Goal: Use online tool/utility: Utilize a website feature to perform a specific function

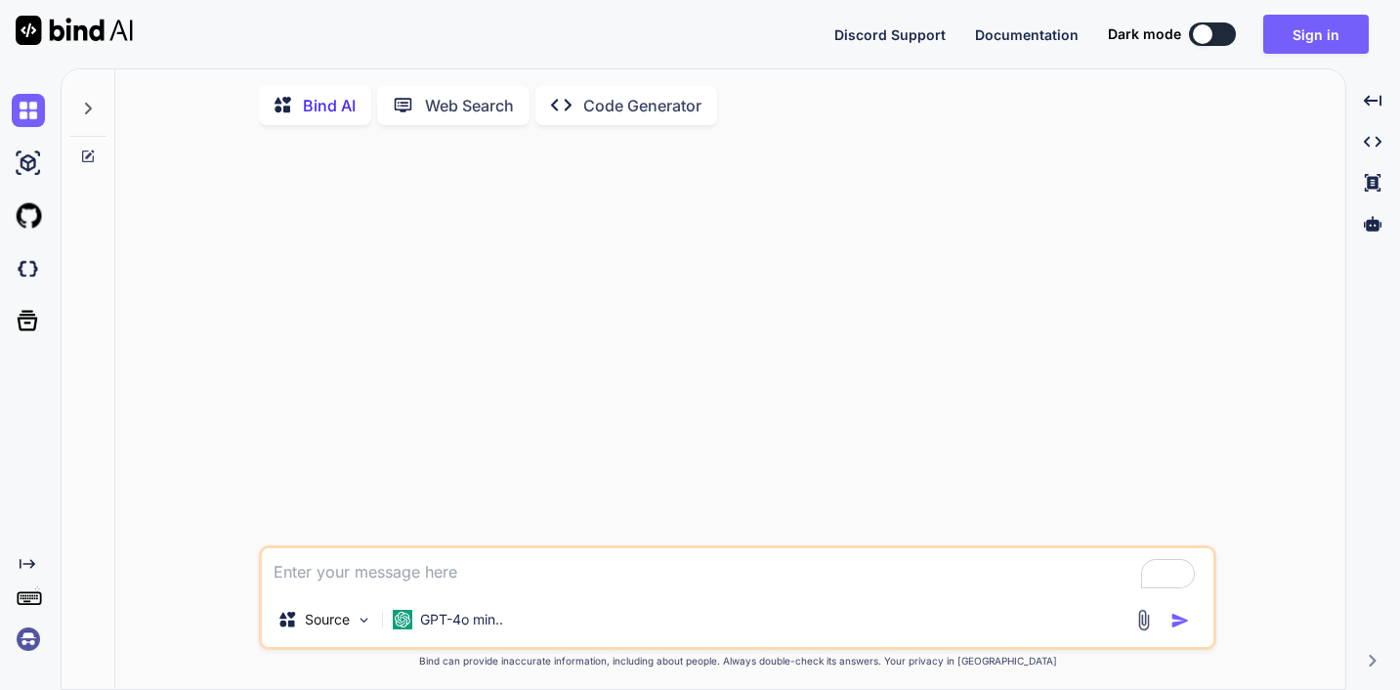
click at [583, 115] on icon "Created with Pixso." at bounding box center [567, 105] width 32 height 21
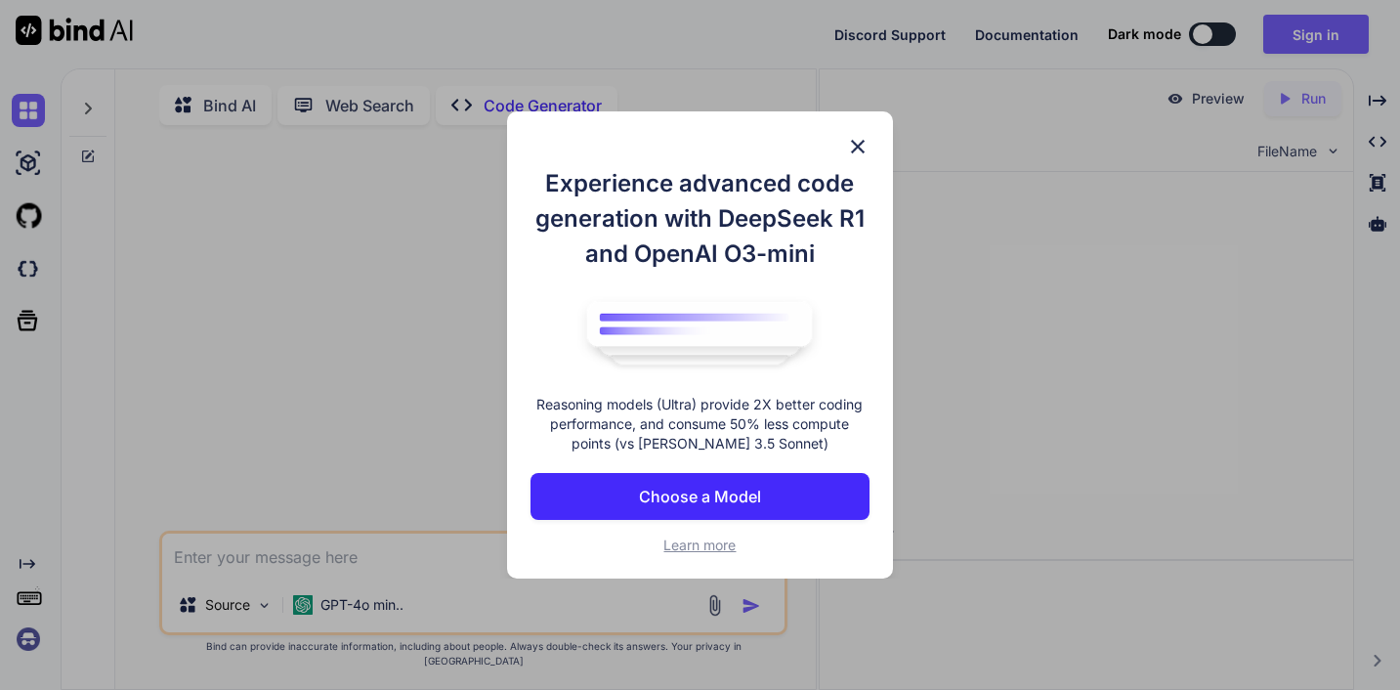
type textarea "x"
click at [678, 508] on p "Choose a Model" at bounding box center [700, 496] width 122 height 23
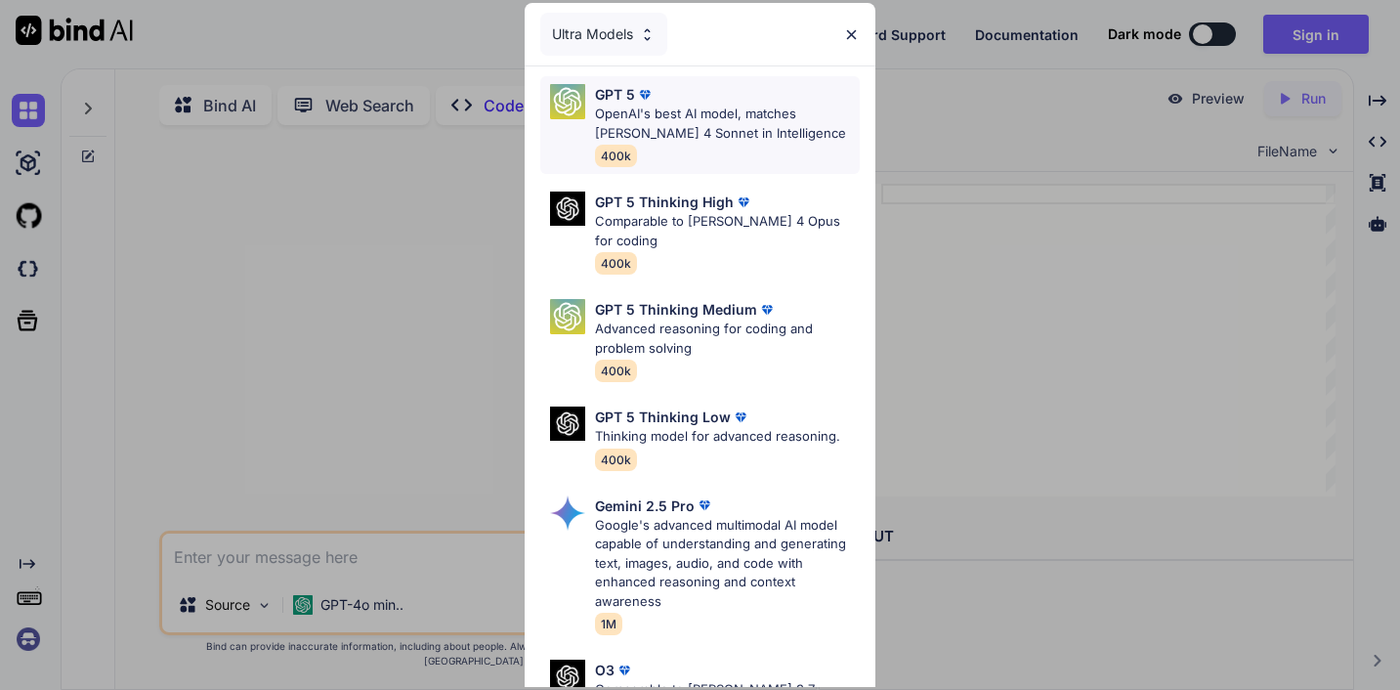
click at [724, 143] on p "OpenAI's best AI model, matches [PERSON_NAME] 4 Sonnet in Intelligence" at bounding box center [727, 124] width 264 height 38
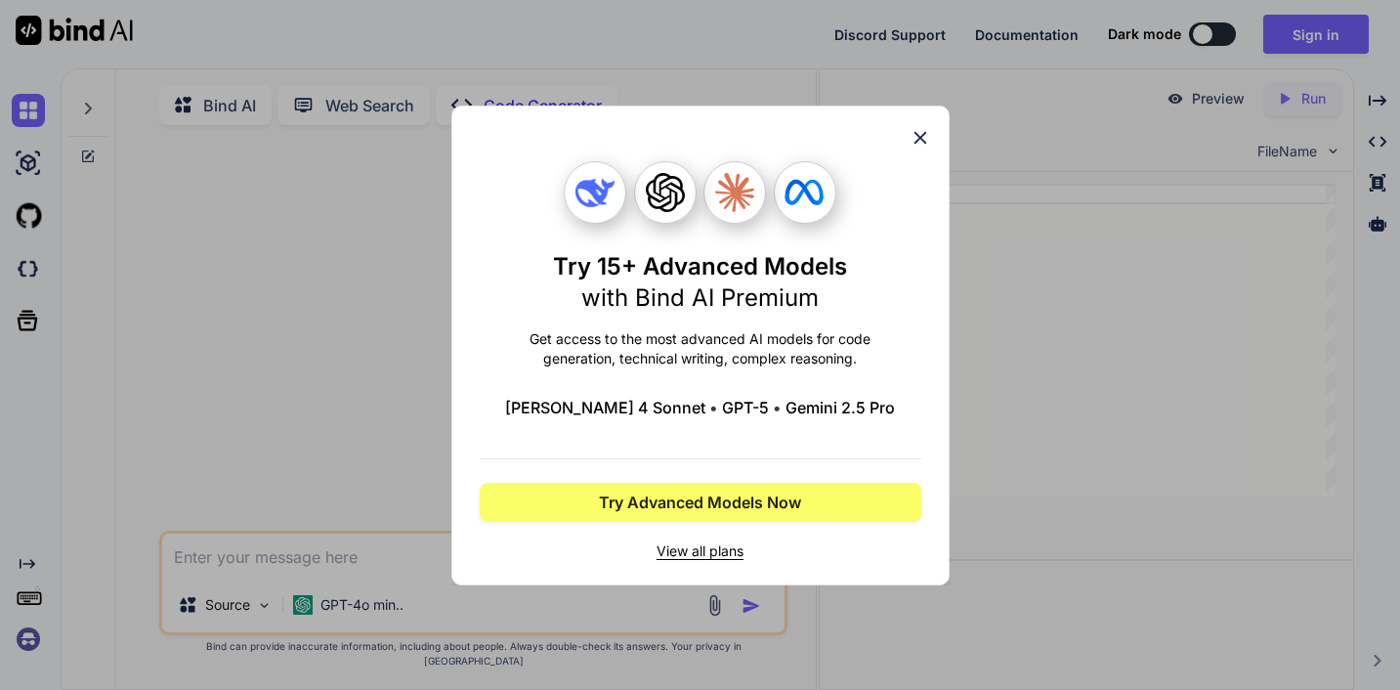
click at [910, 127] on icon at bounding box center [920, 137] width 21 height 21
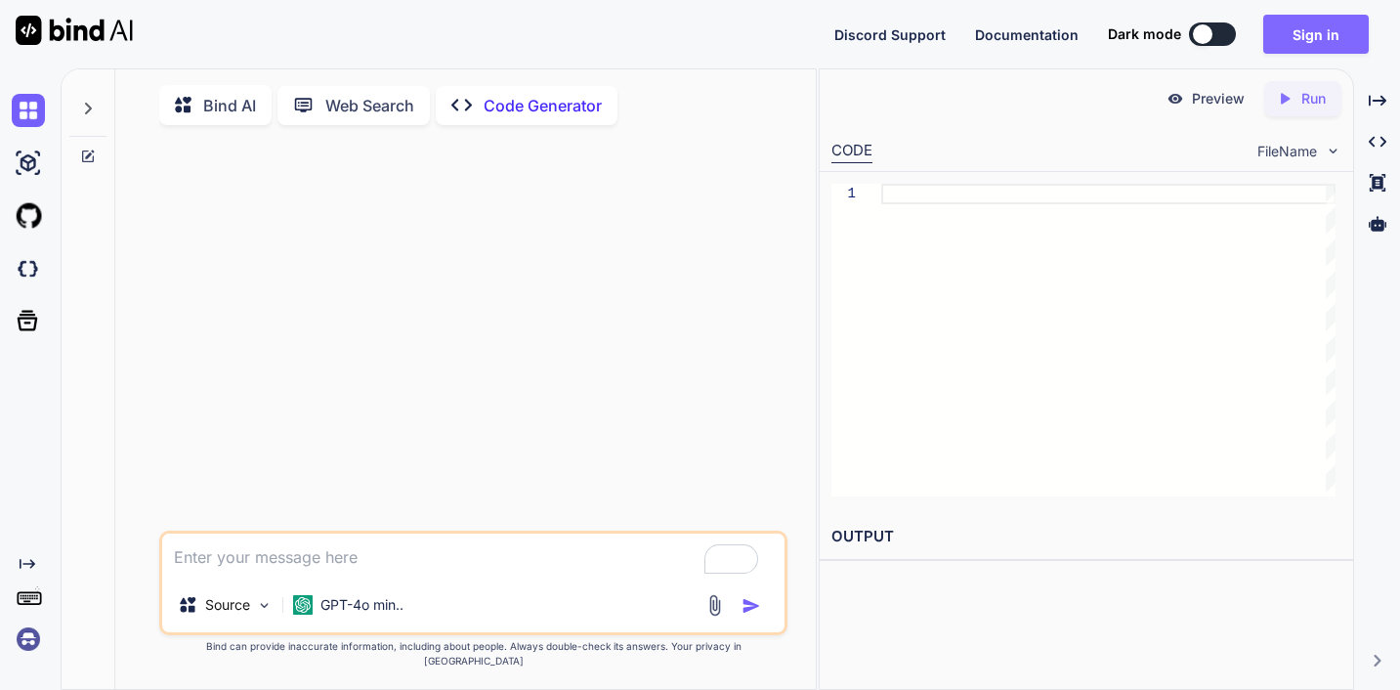
click at [1293, 32] on button "Sign in" at bounding box center [1317, 34] width 106 height 39
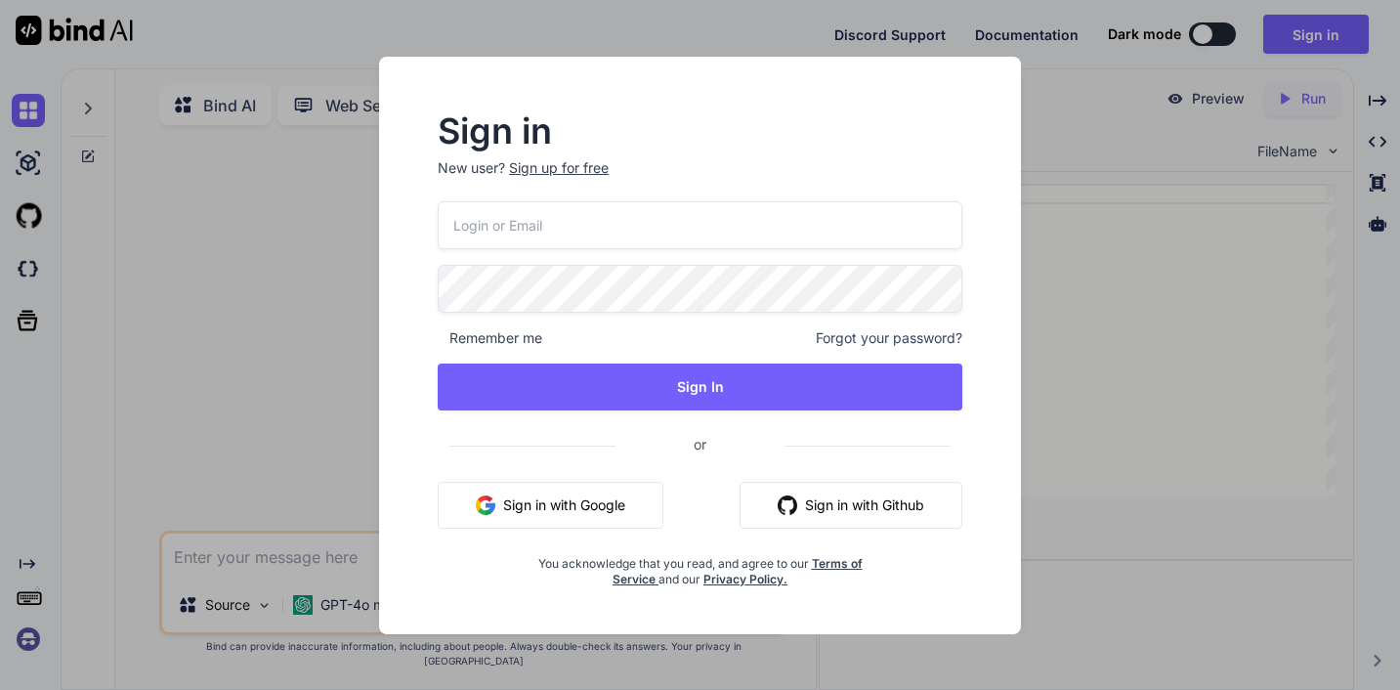
click at [656, 217] on input "email" at bounding box center [700, 225] width 525 height 48
type input "[EMAIL_ADDRESS][DOMAIN_NAME]"
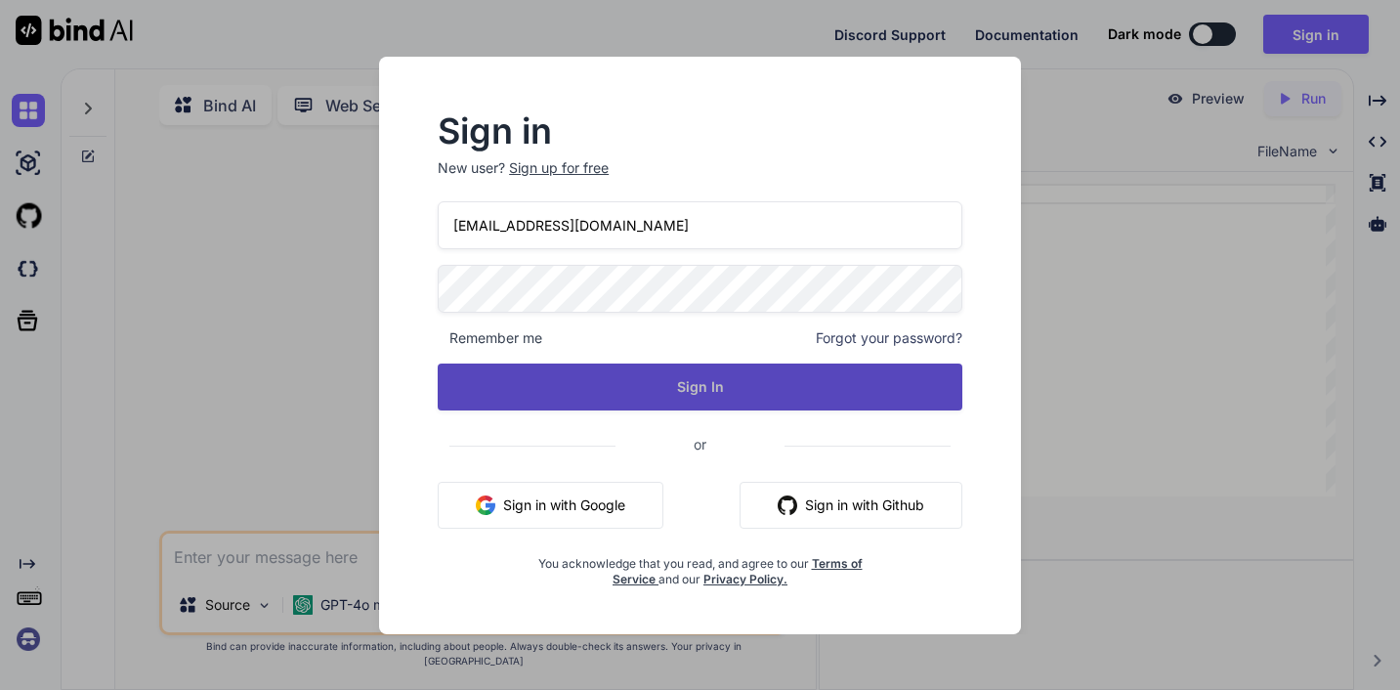
click at [687, 379] on button "Sign In" at bounding box center [700, 387] width 525 height 47
click at [657, 385] on button "Sign In" at bounding box center [700, 387] width 525 height 47
click at [623, 386] on button "Sign In" at bounding box center [700, 387] width 525 height 47
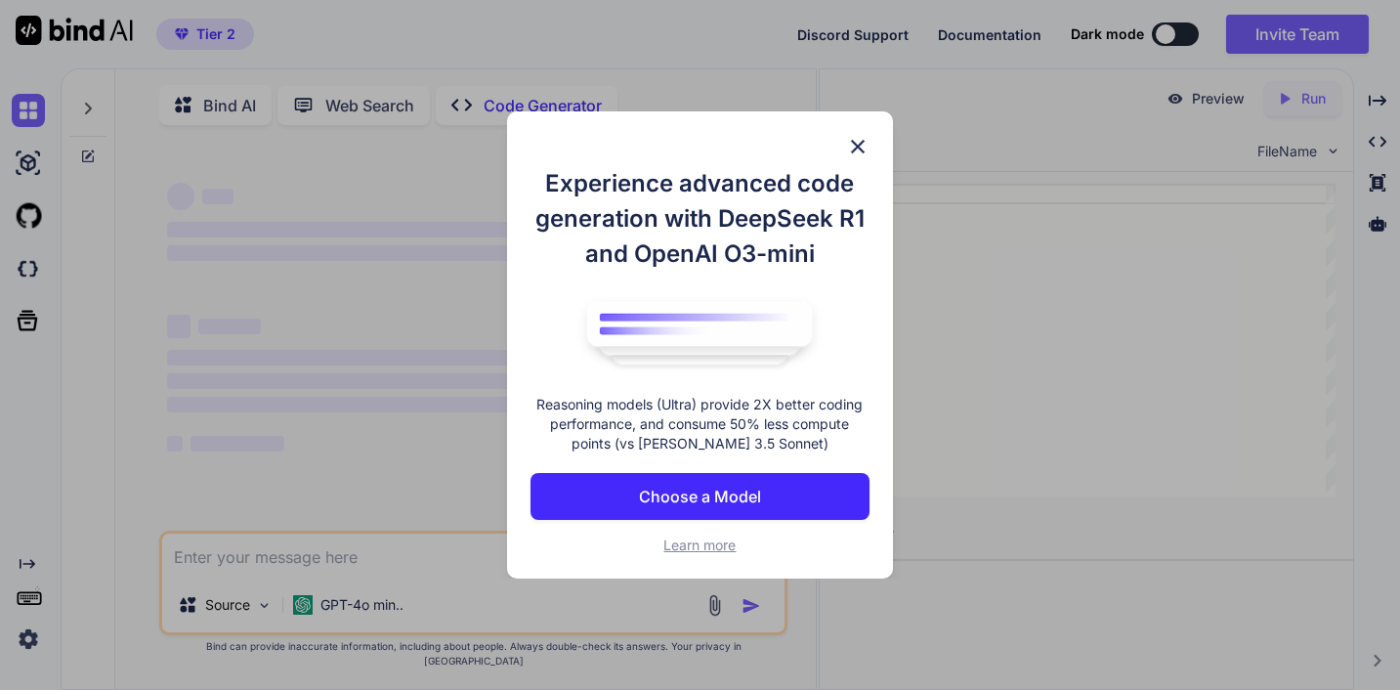
click at [659, 508] on p "Choose a Model" at bounding box center [700, 496] width 122 height 23
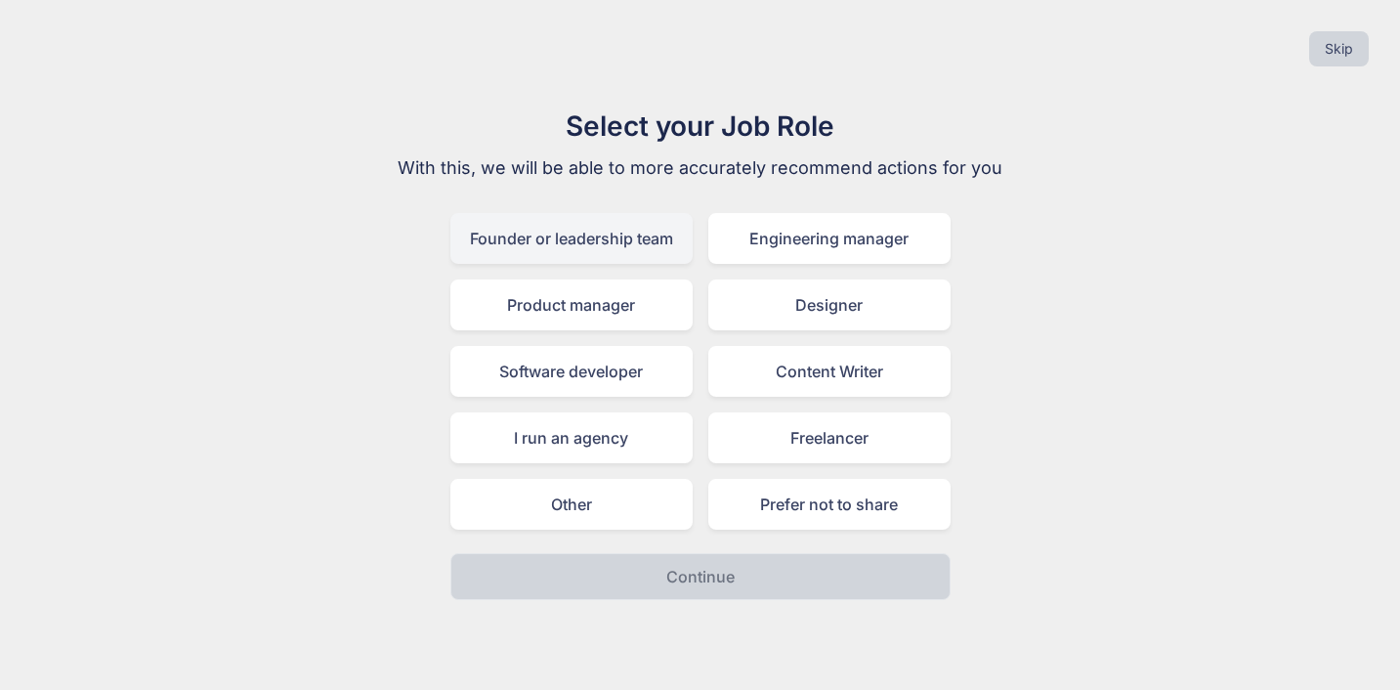
click at [576, 264] on div "Founder or leadership team" at bounding box center [572, 238] width 242 height 51
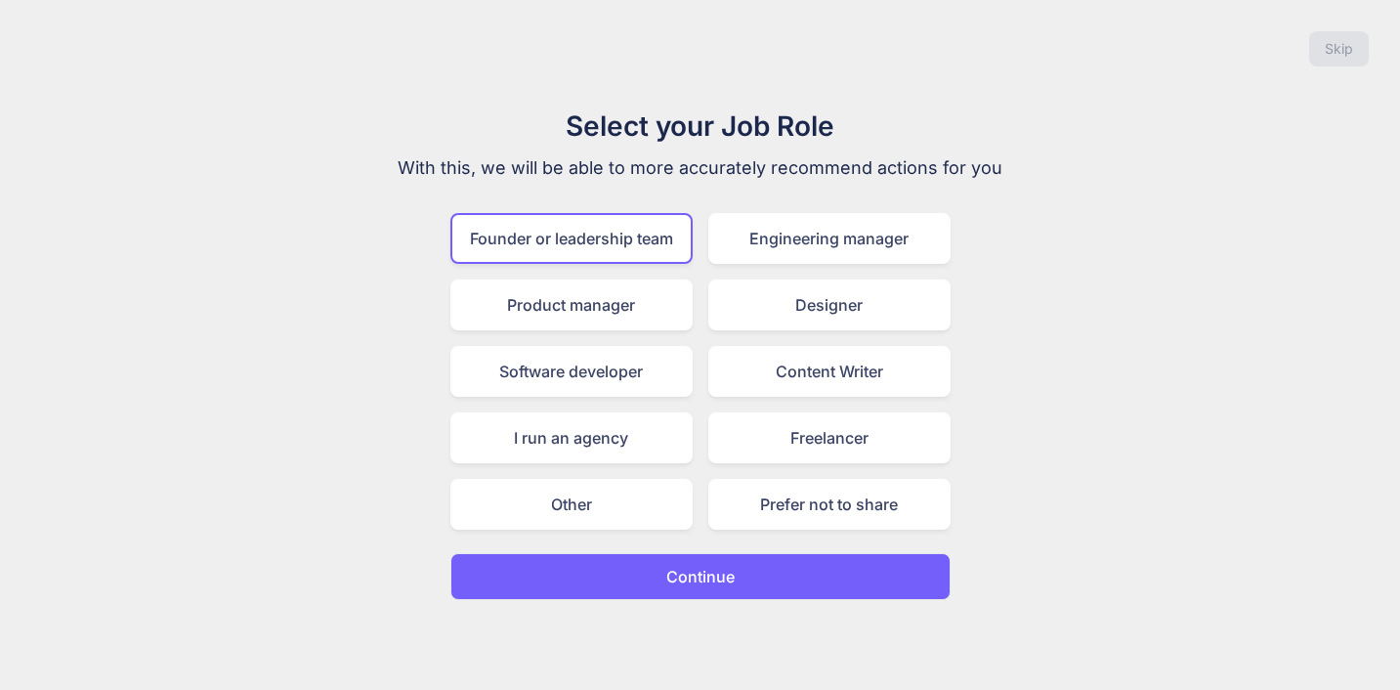
click at [662, 600] on button "Continue" at bounding box center [701, 576] width 500 height 47
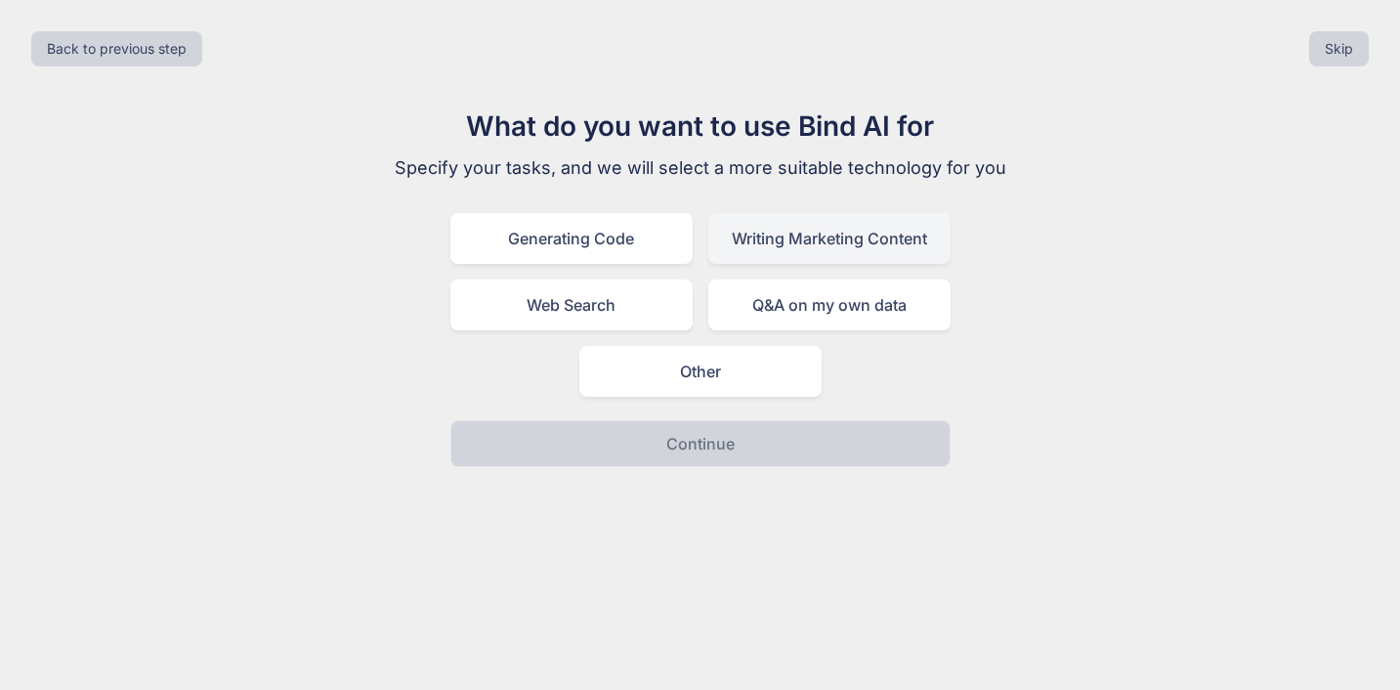
click at [815, 264] on div "Writing Marketing Content" at bounding box center [829, 238] width 242 height 51
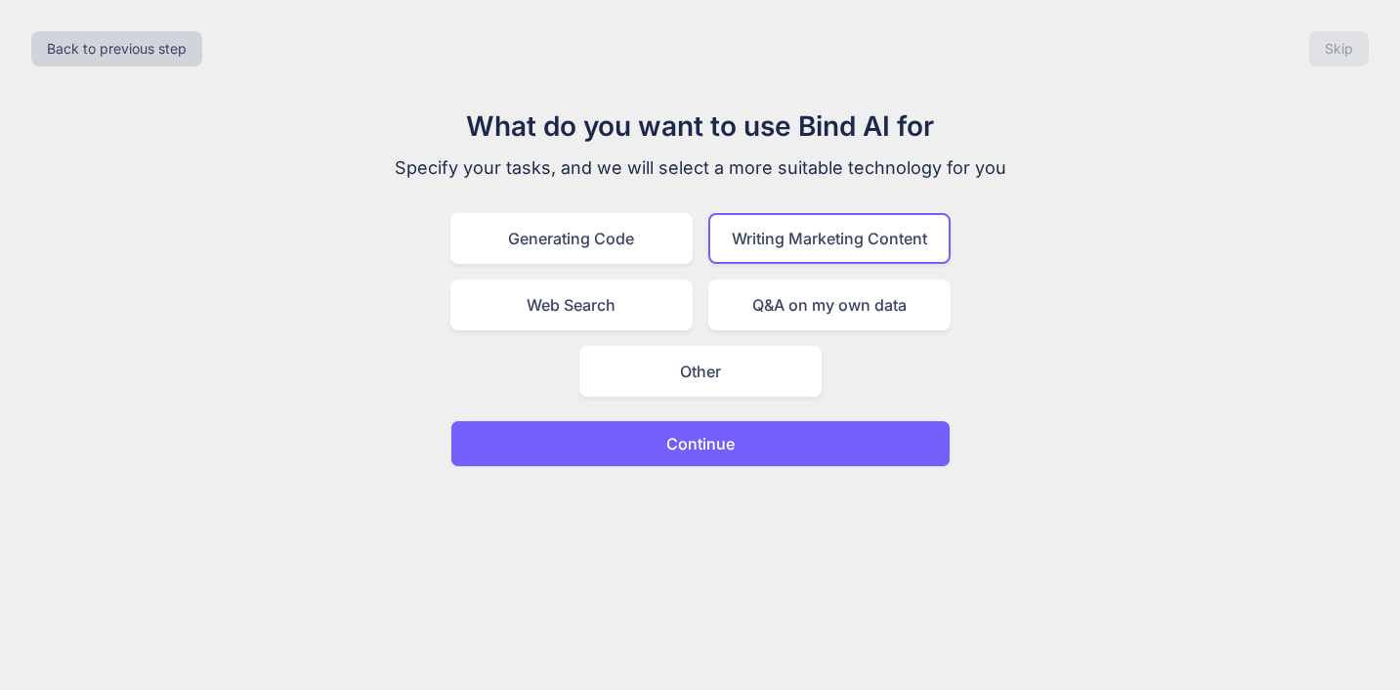
click at [714, 455] on p "Continue" at bounding box center [700, 443] width 68 height 23
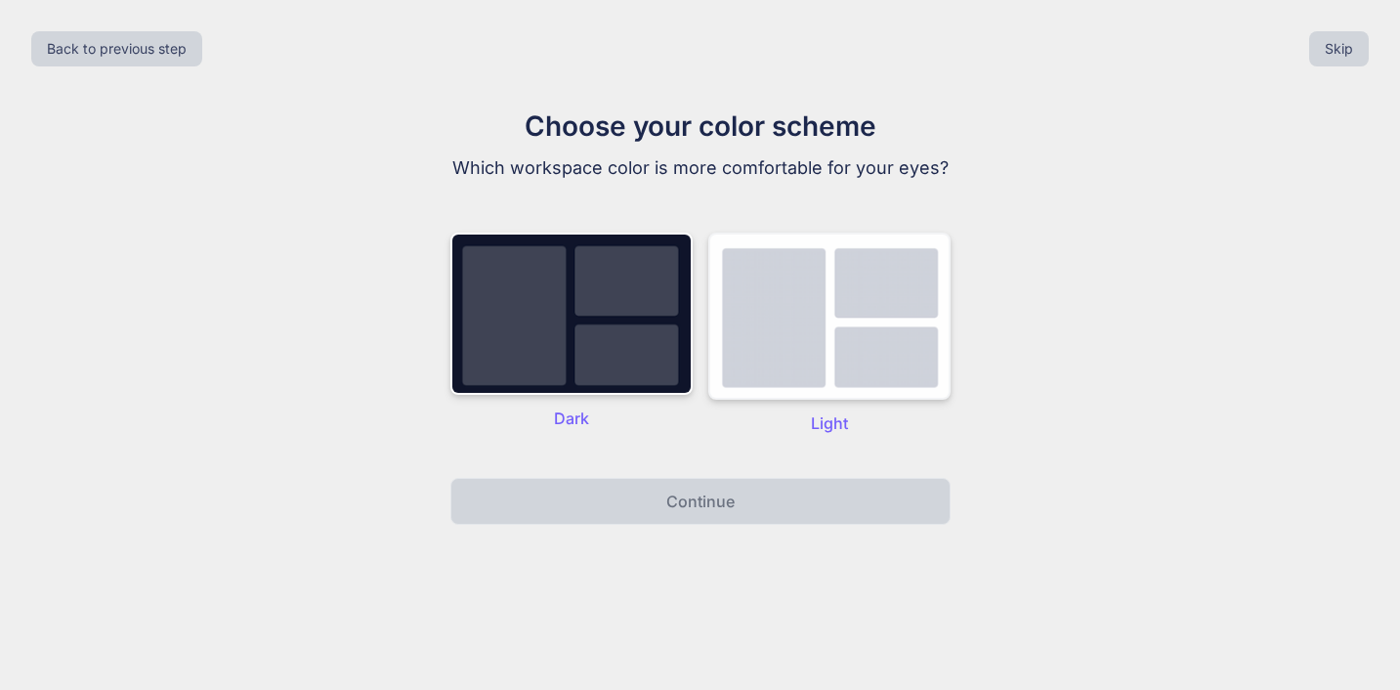
click at [773, 378] on img at bounding box center [829, 316] width 242 height 167
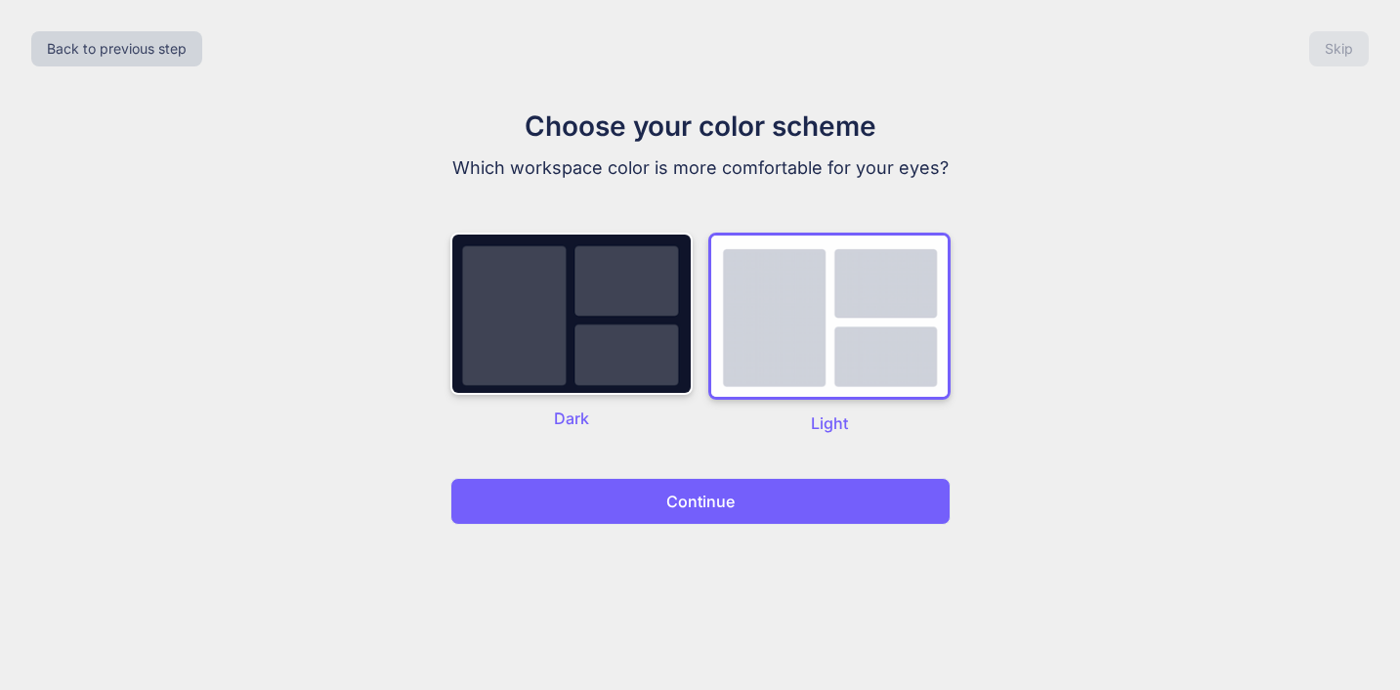
click at [715, 513] on p "Continue" at bounding box center [700, 501] width 68 height 23
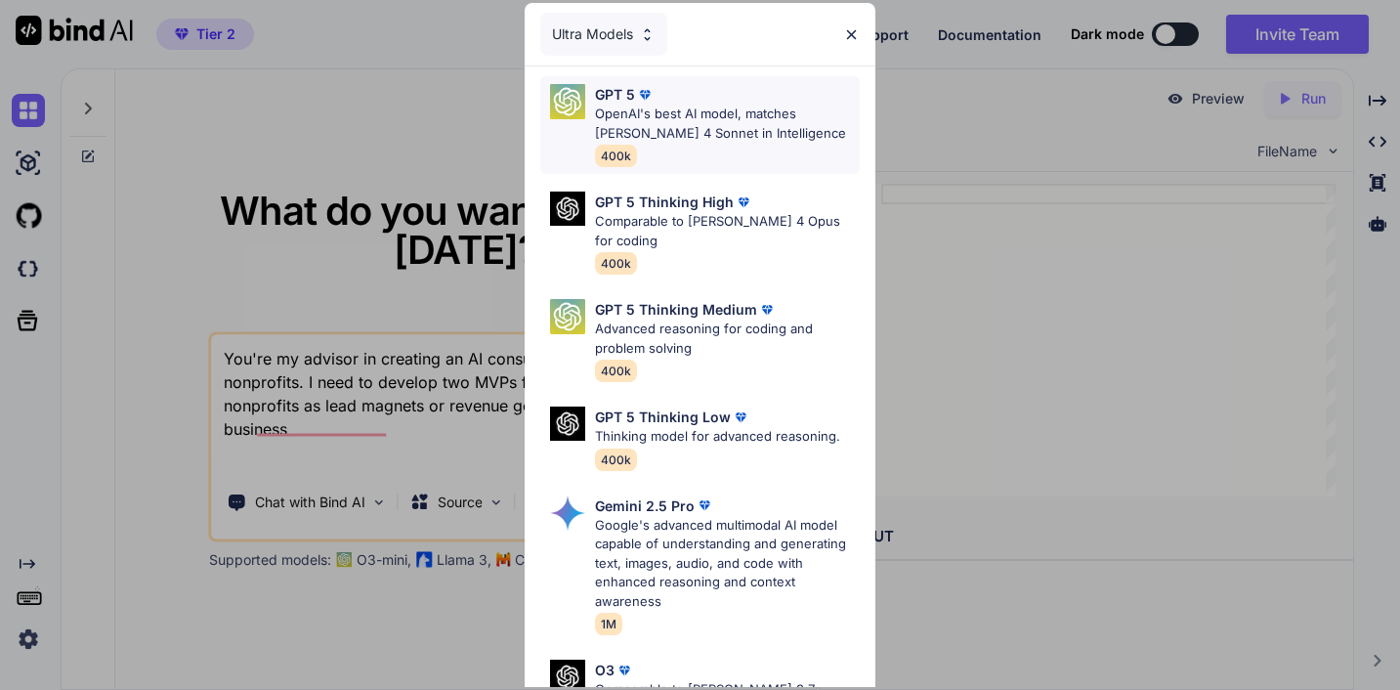
click at [717, 127] on p "OpenAI's best AI model, matches [PERSON_NAME] 4 Sonnet in Intelligence" at bounding box center [727, 124] width 264 height 38
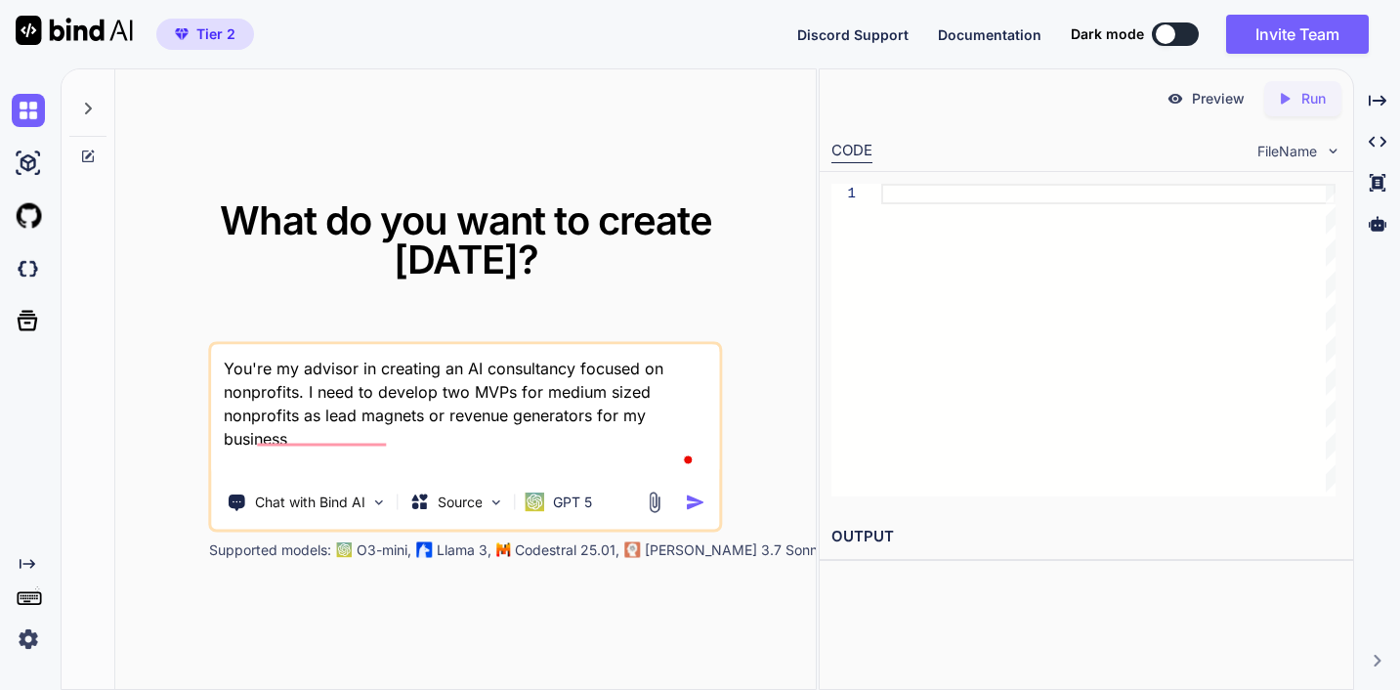
click at [576, 433] on textarea "You're my advisor in creating an AI consultancy focused on nonprofits. I need t…" at bounding box center [466, 411] width 508 height 132
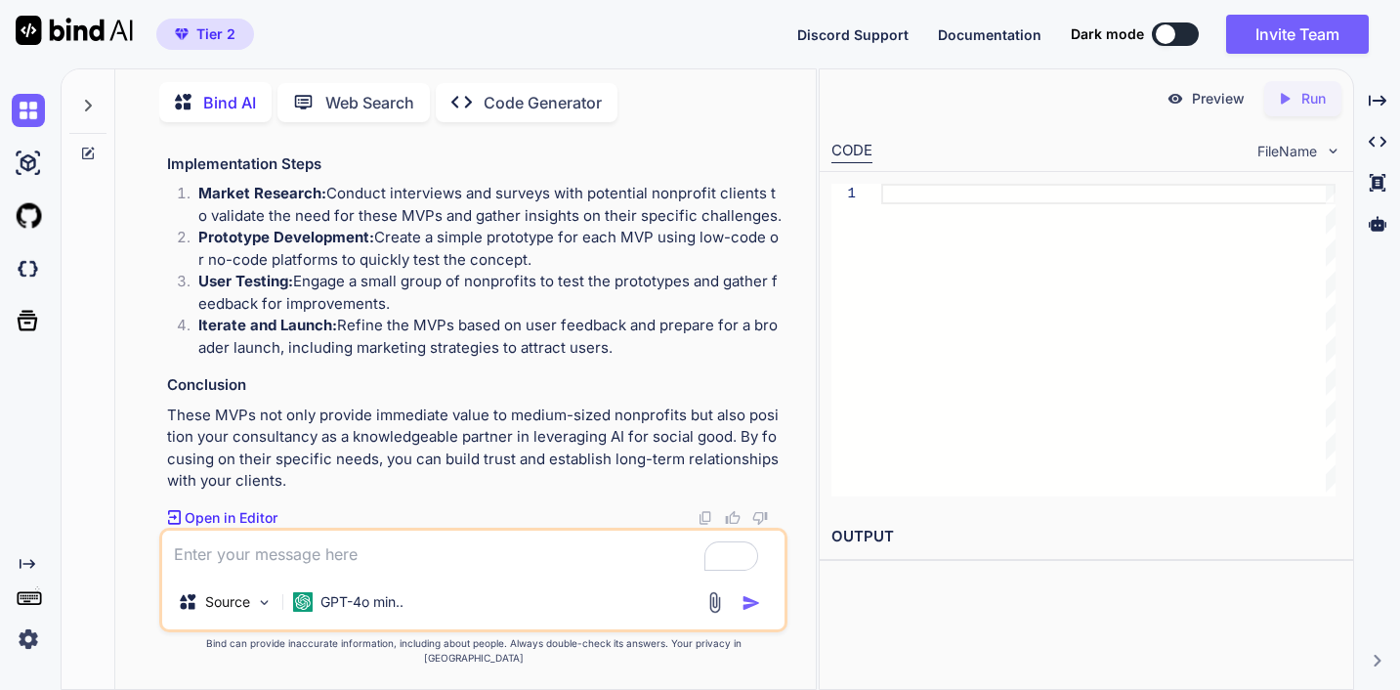
scroll to position [1206, 0]
click at [213, 508] on p "Open in Editor" at bounding box center [231, 518] width 93 height 20
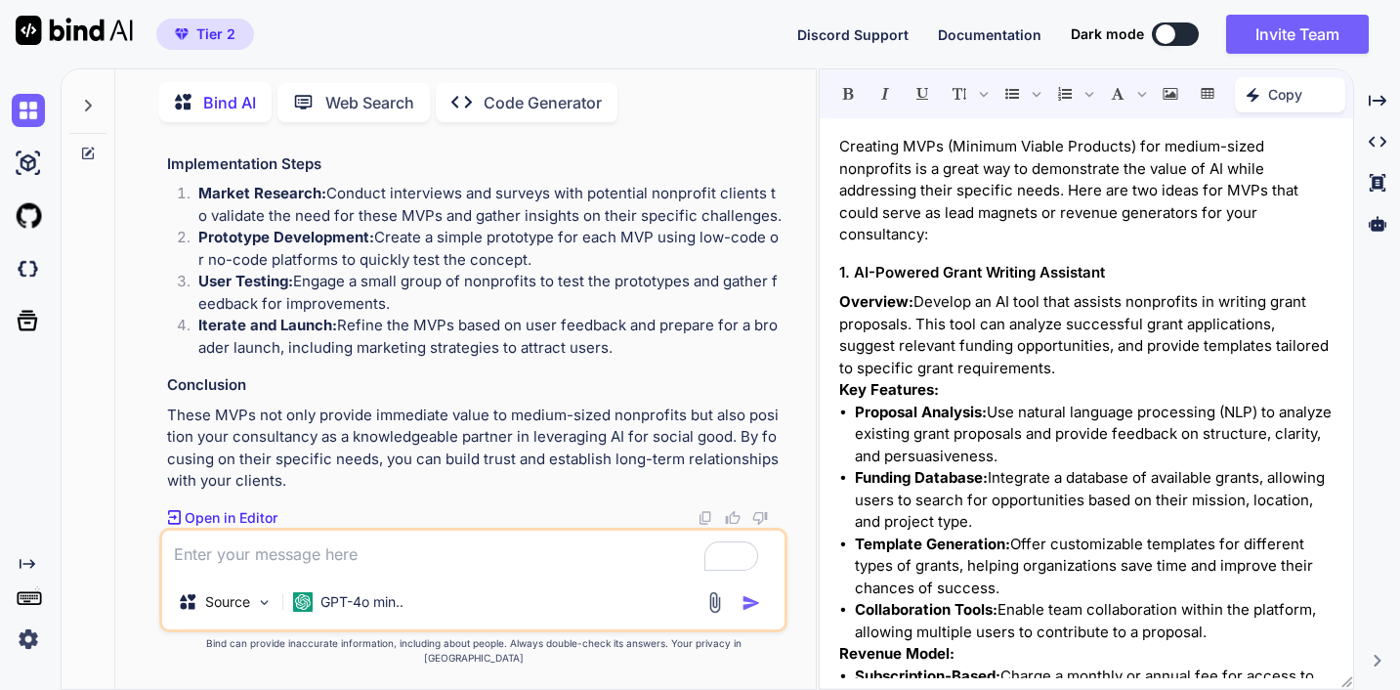
click at [1268, 99] on p "Copy" at bounding box center [1285, 95] width 34 height 20
click at [1211, 188] on span "Copy Content" at bounding box center [1241, 178] width 89 height 20
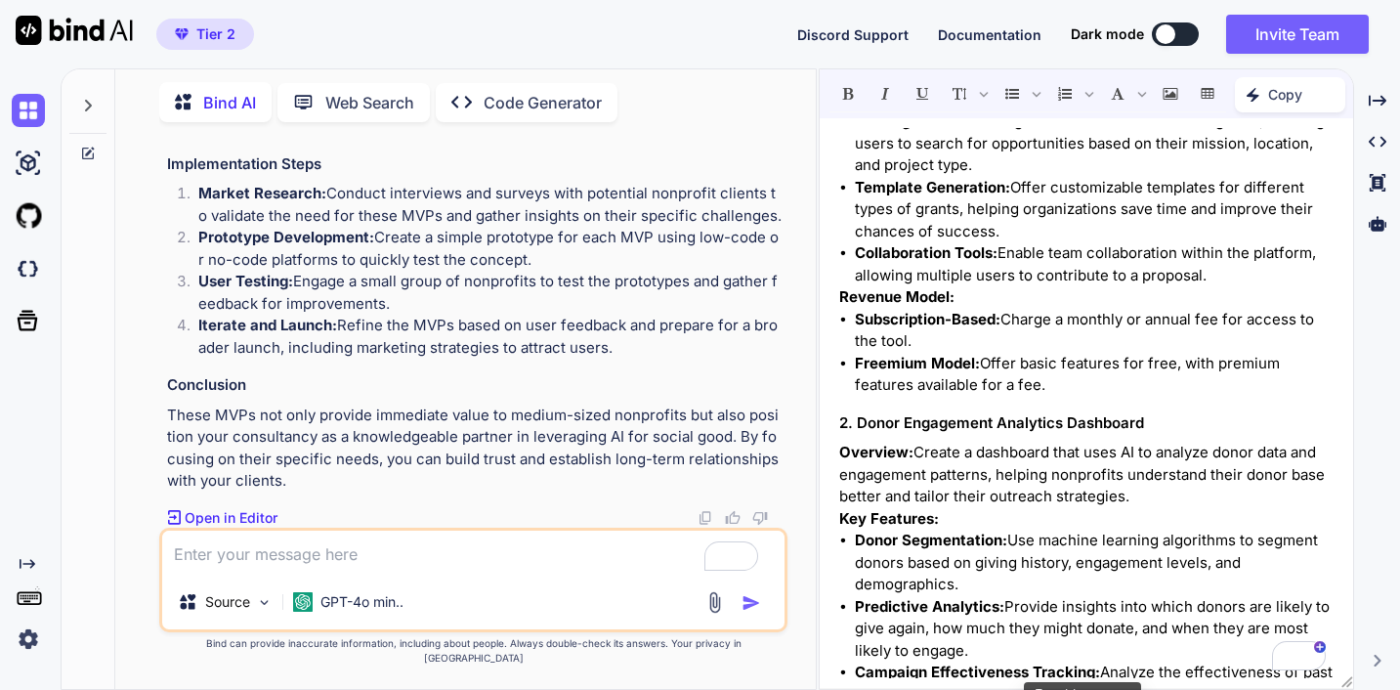
scroll to position [357, 0]
click at [602, 91] on p "Code Generator" at bounding box center [543, 102] width 118 height 23
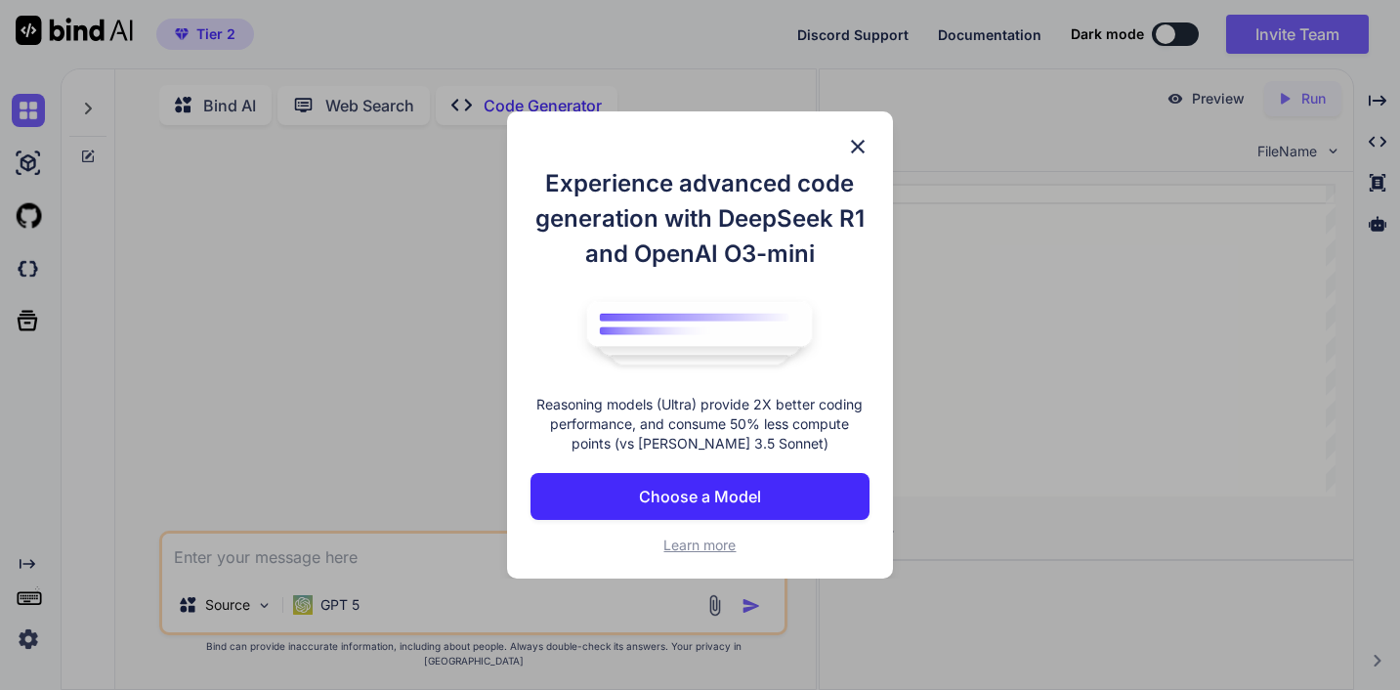
click at [858, 135] on img at bounding box center [857, 146] width 23 height 23
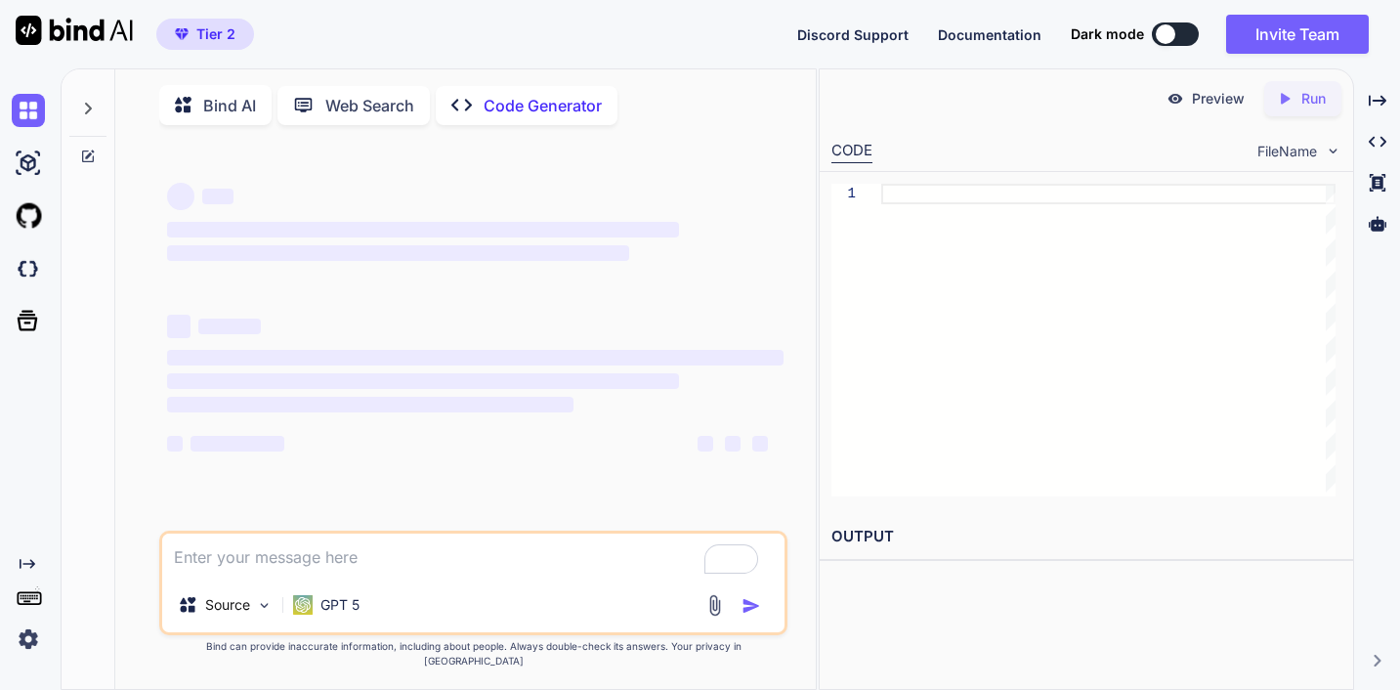
click at [278, 576] on textarea "To enrich screen reader interactions, please activate Accessibility in Grammarl…" at bounding box center [473, 556] width 622 height 44
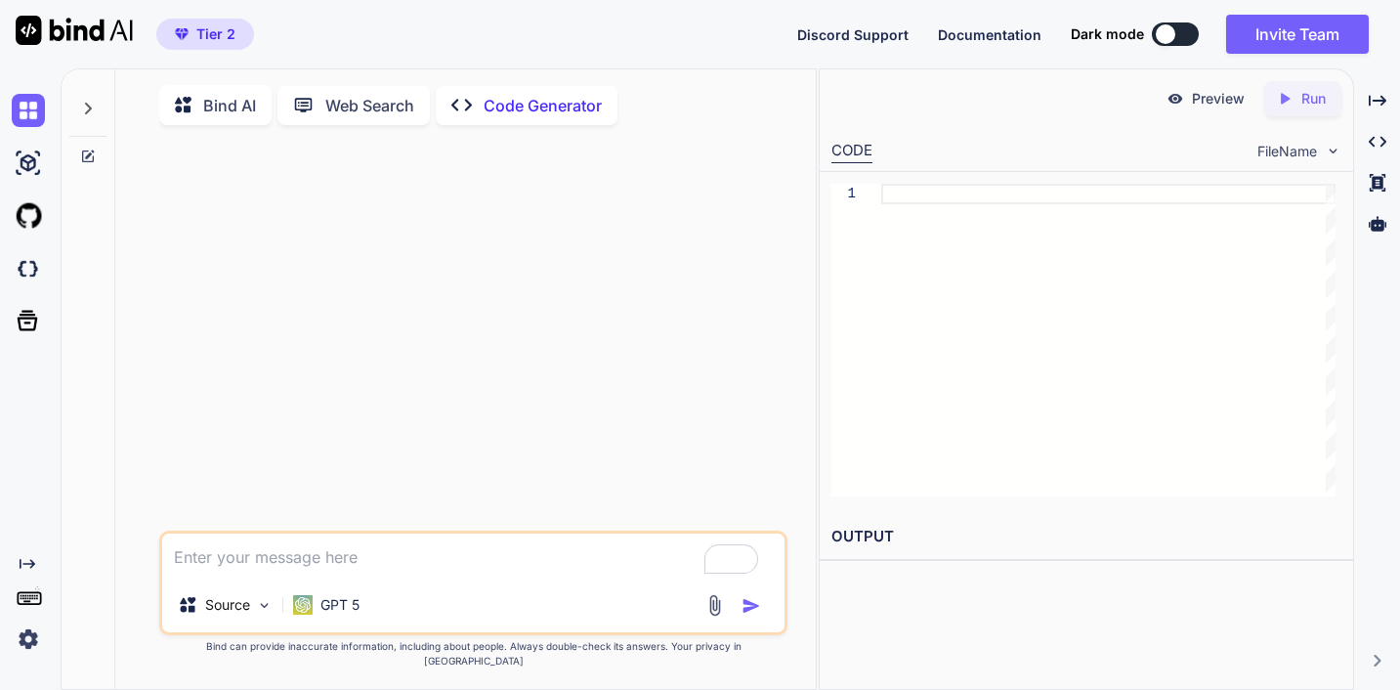
paste textarea "Creating MVPs (Minimum Viable Products) for medium-sized nonprofits is a great …"
type textarea "x"
type textarea "Creating MVPs (Minimum Viable Products) for medium-sized nonprofits is a great …"
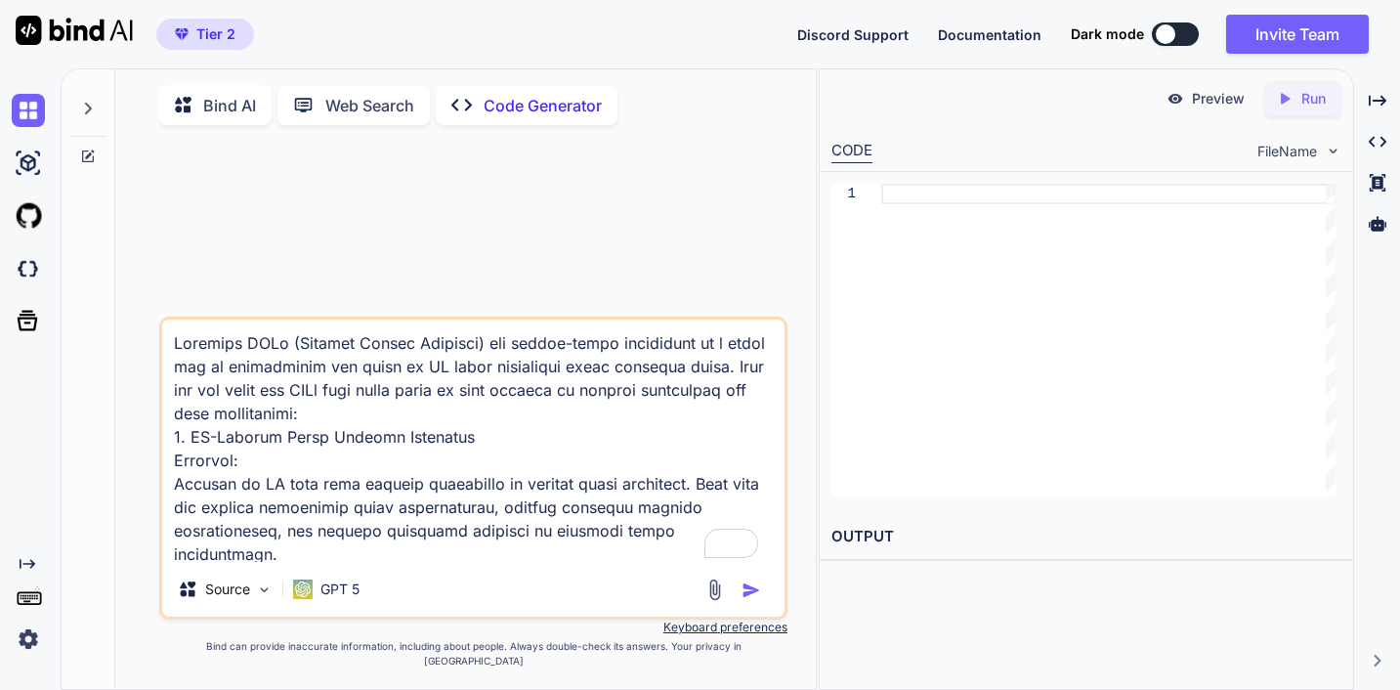
scroll to position [2115, 0]
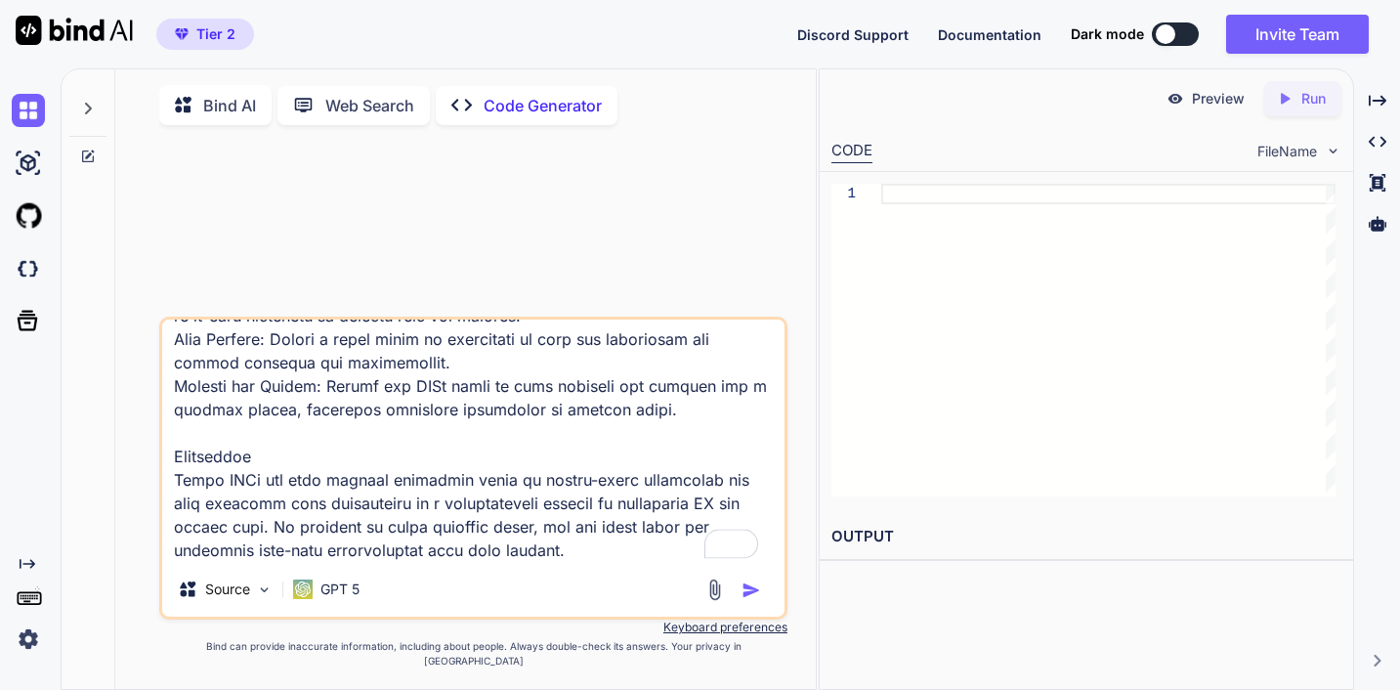
type textarea "x"
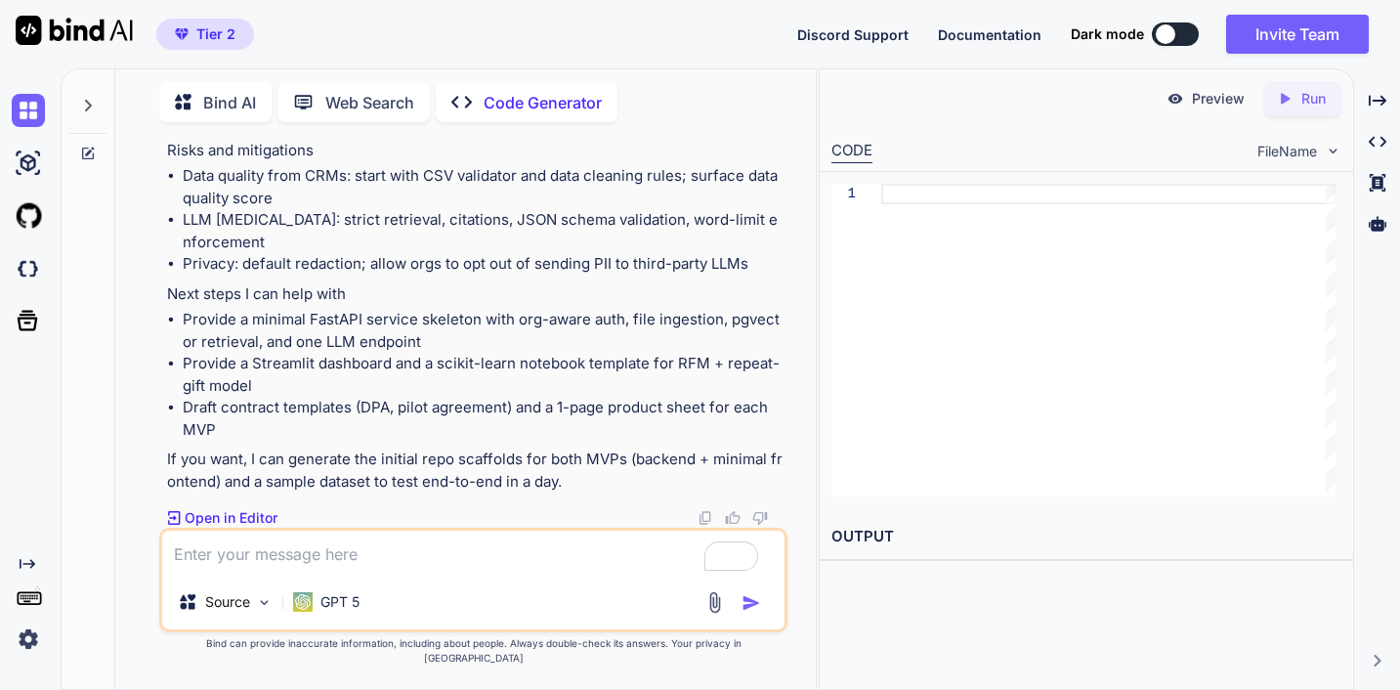
scroll to position [4543, 0]
click at [276, 510] on p "Open in Editor" at bounding box center [231, 518] width 93 height 20
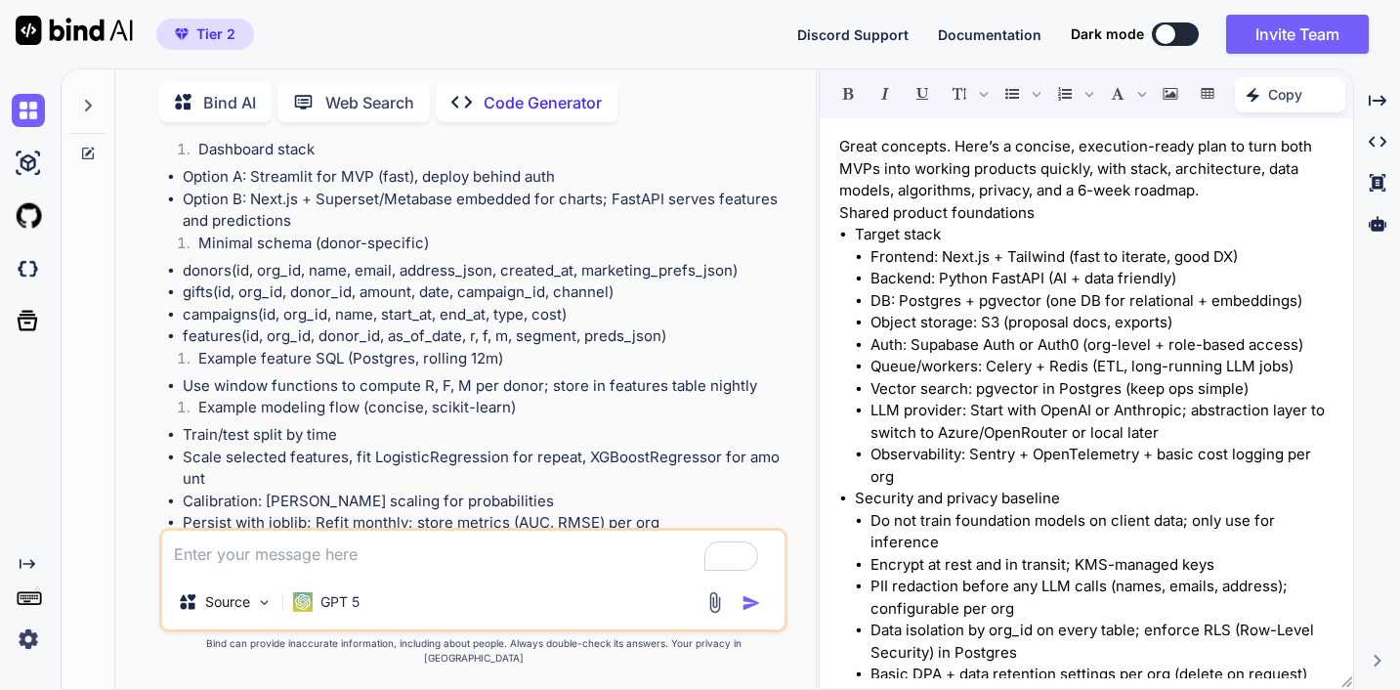
scroll to position [3201, 0]
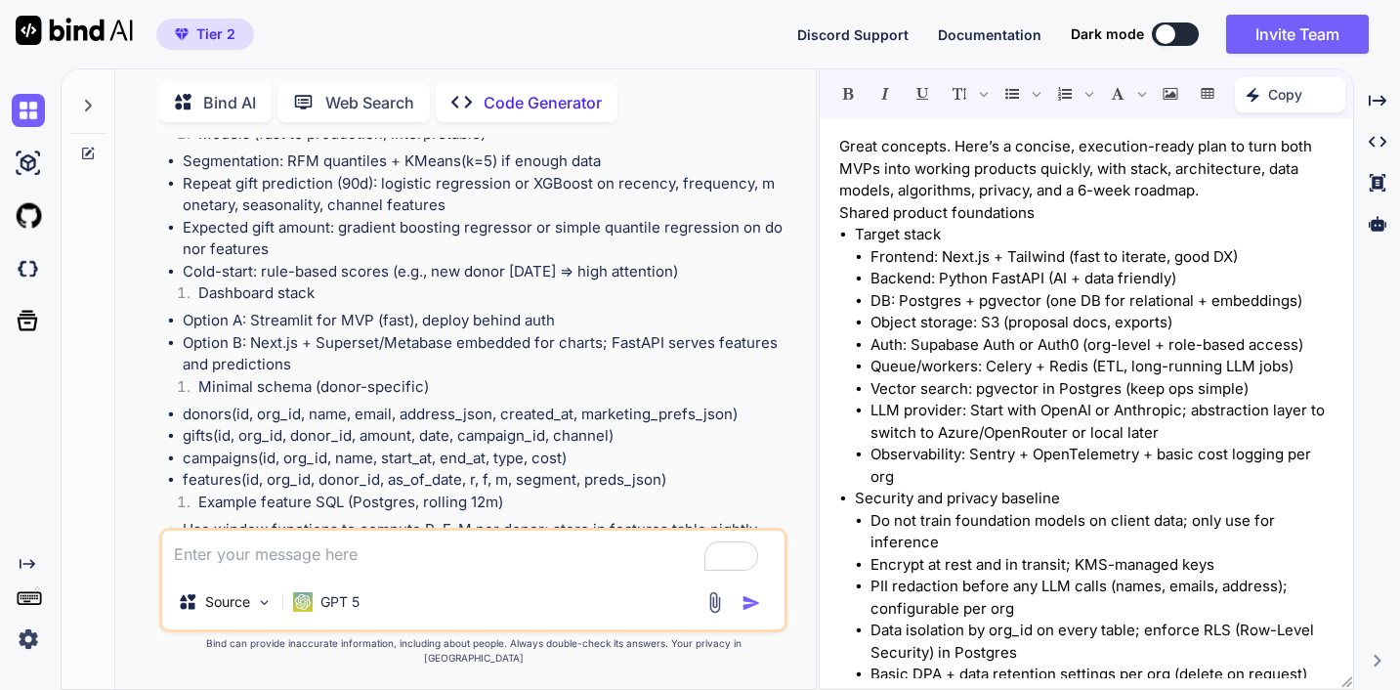
click at [231, 555] on textarea "To enrich screen reader interactions, please activate Accessibility in Grammarl…" at bounding box center [473, 553] width 622 height 44
type textarea "x"
type textarea "C"
type textarea "x"
type textarea "Ca"
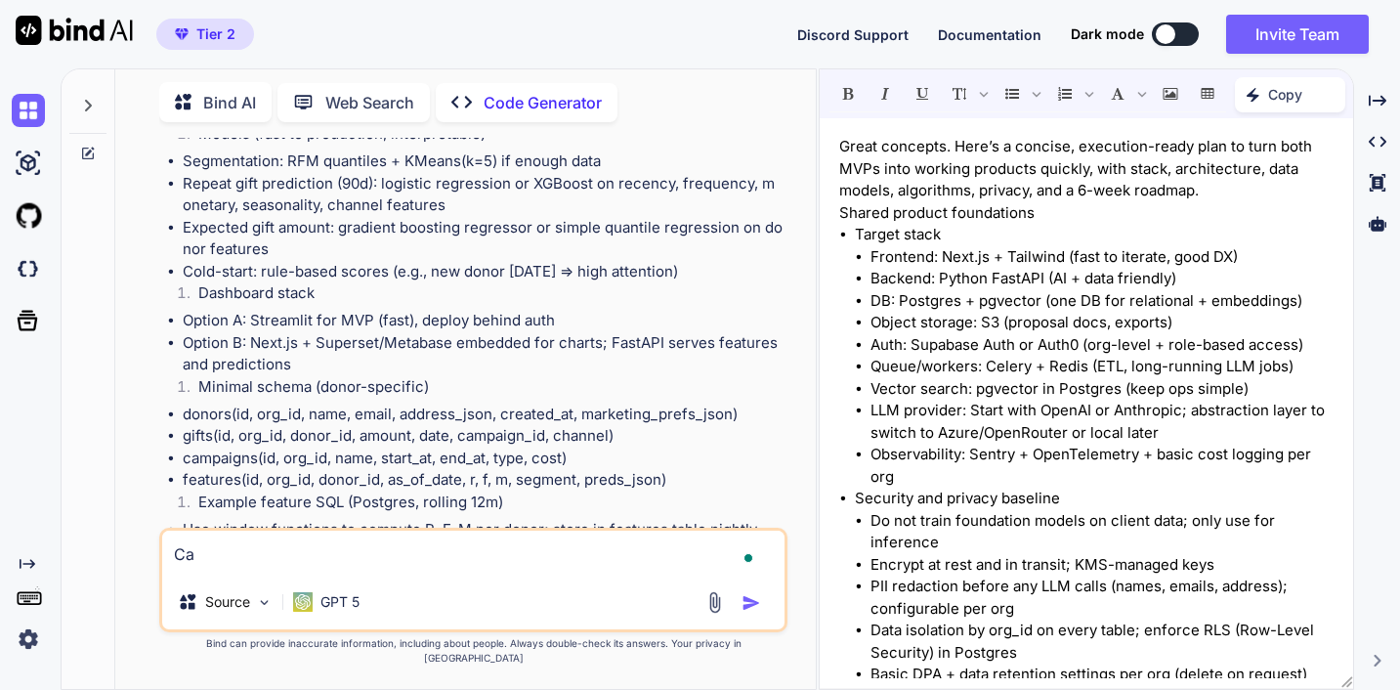
type textarea "x"
type textarea "Can"
type textarea "x"
type textarea "Can"
type textarea "x"
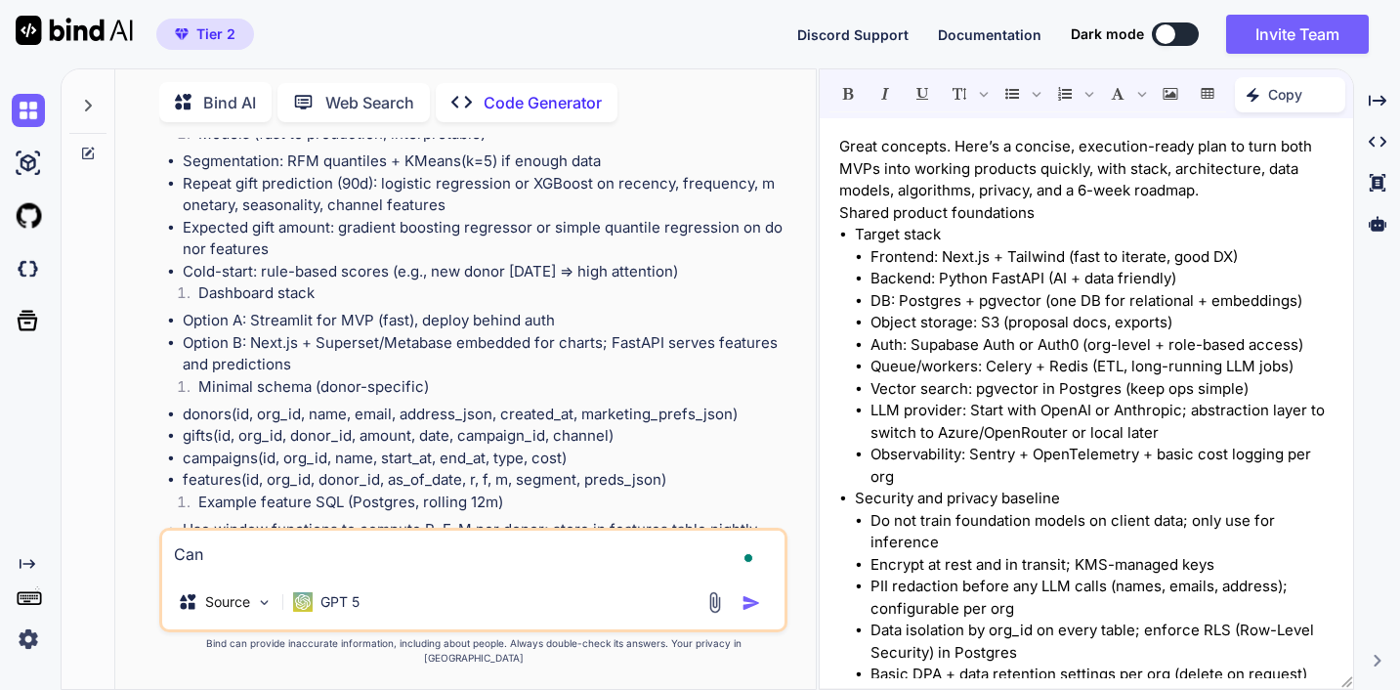
type textarea "Can y"
type textarea "x"
type textarea "Can yo"
type textarea "x"
type textarea "Can you"
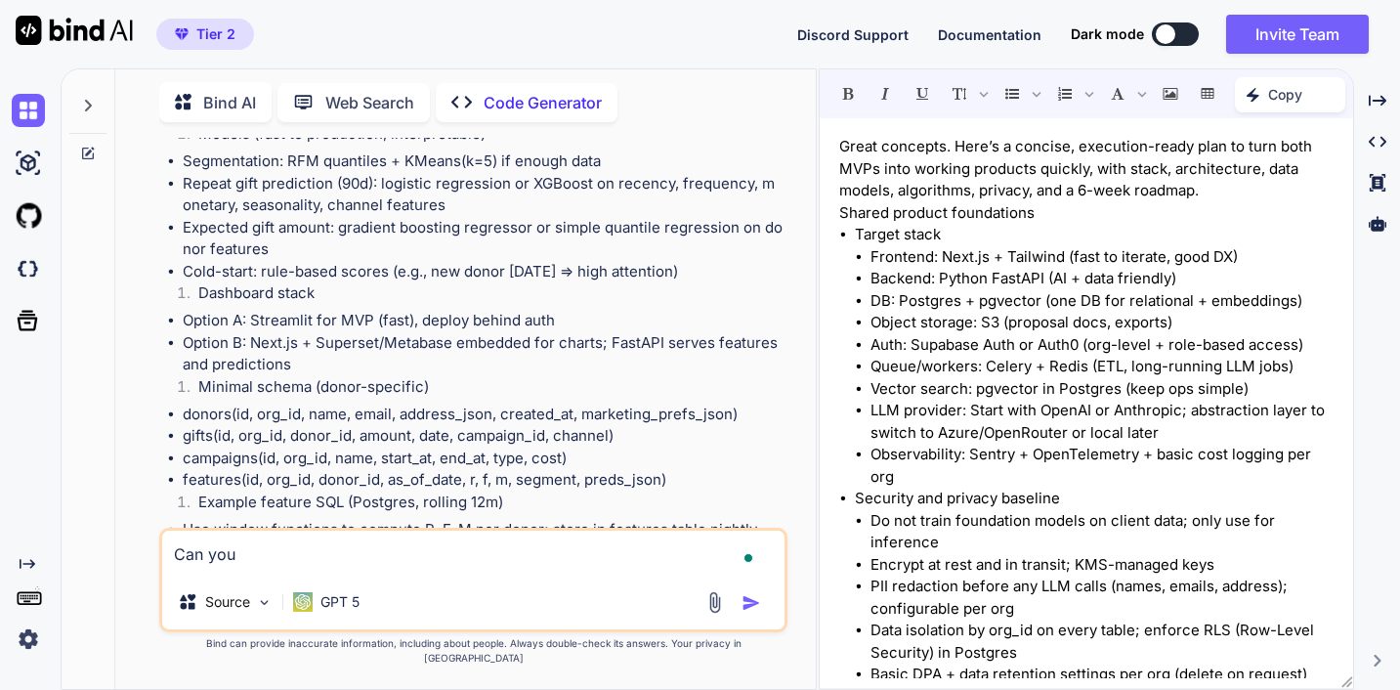
type textarea "x"
type textarea "Can you"
type textarea "x"
type textarea "Can you b"
type textarea "x"
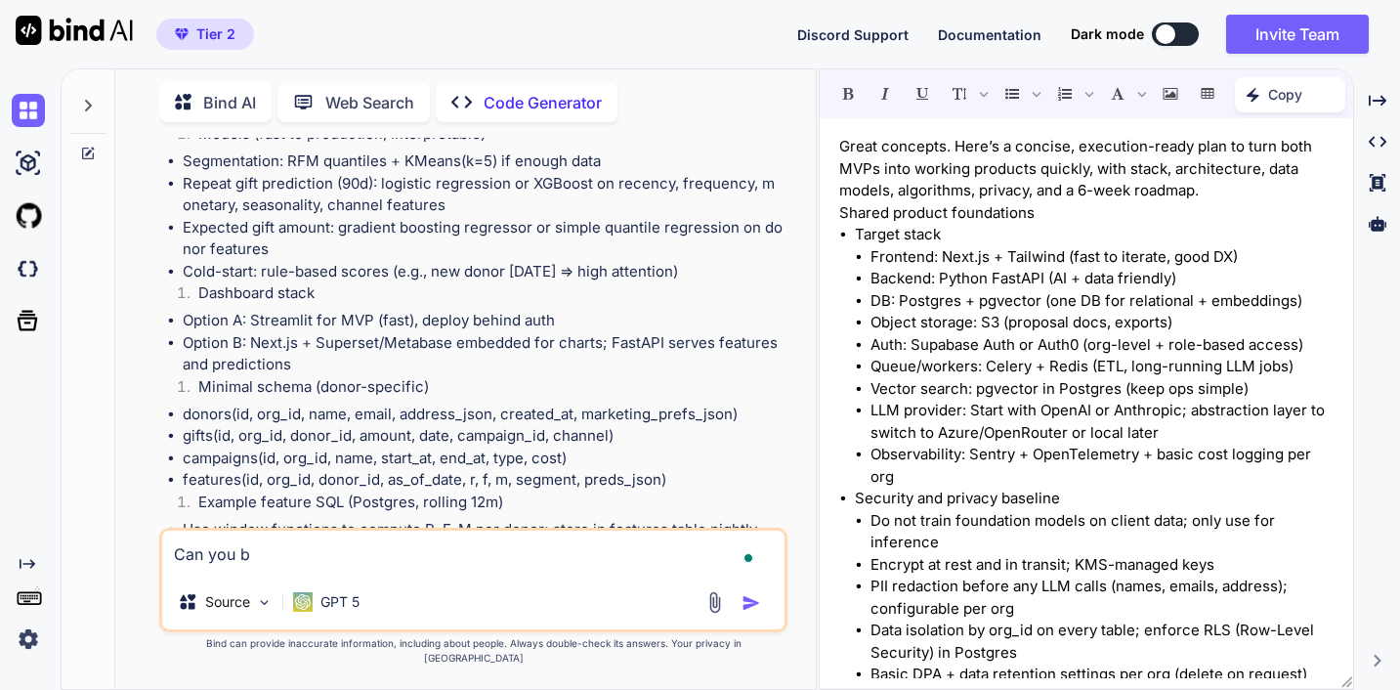
type textarea "Can you bu"
type textarea "x"
type textarea "Can you [PERSON_NAME]"
type textarea "x"
type textarea "Can you buil"
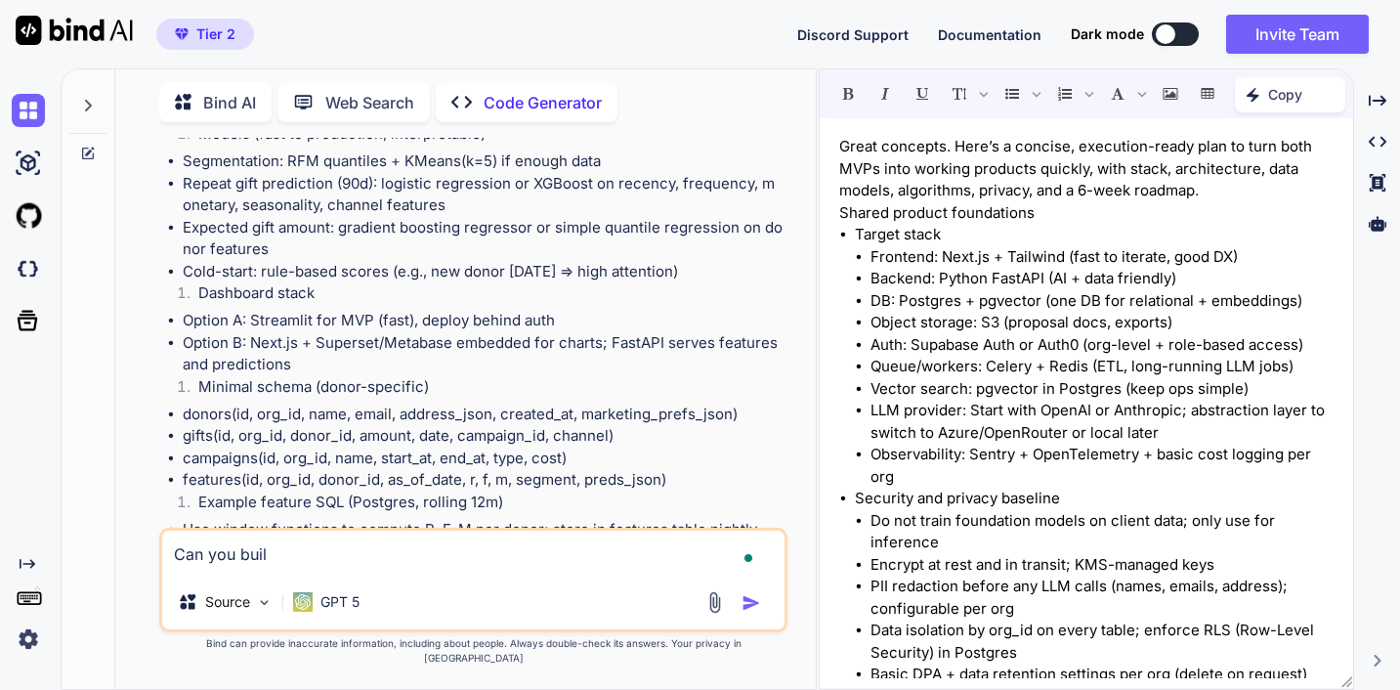
type textarea "x"
type textarea "Can you build"
type textarea "x"
type textarea "Can you build"
type textarea "x"
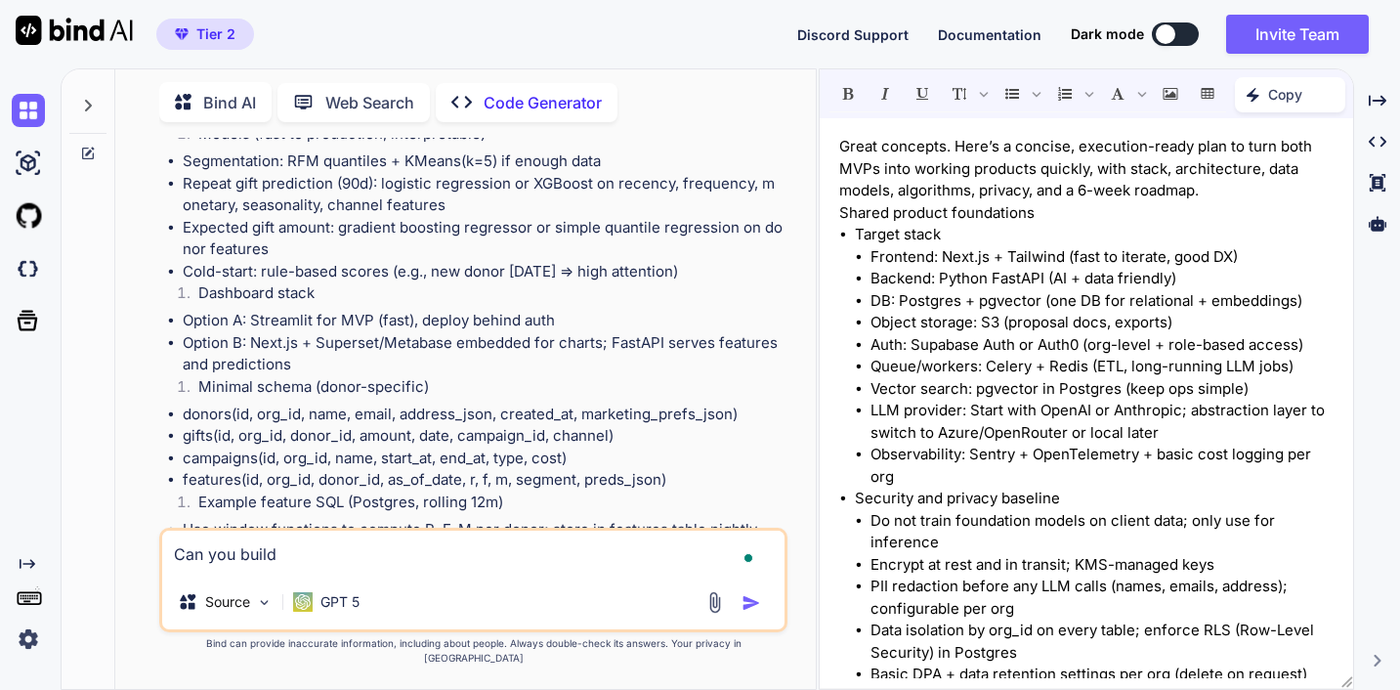
type textarea "Can you build i"
type textarea "x"
type textarea "Can you build it"
type textarea "x"
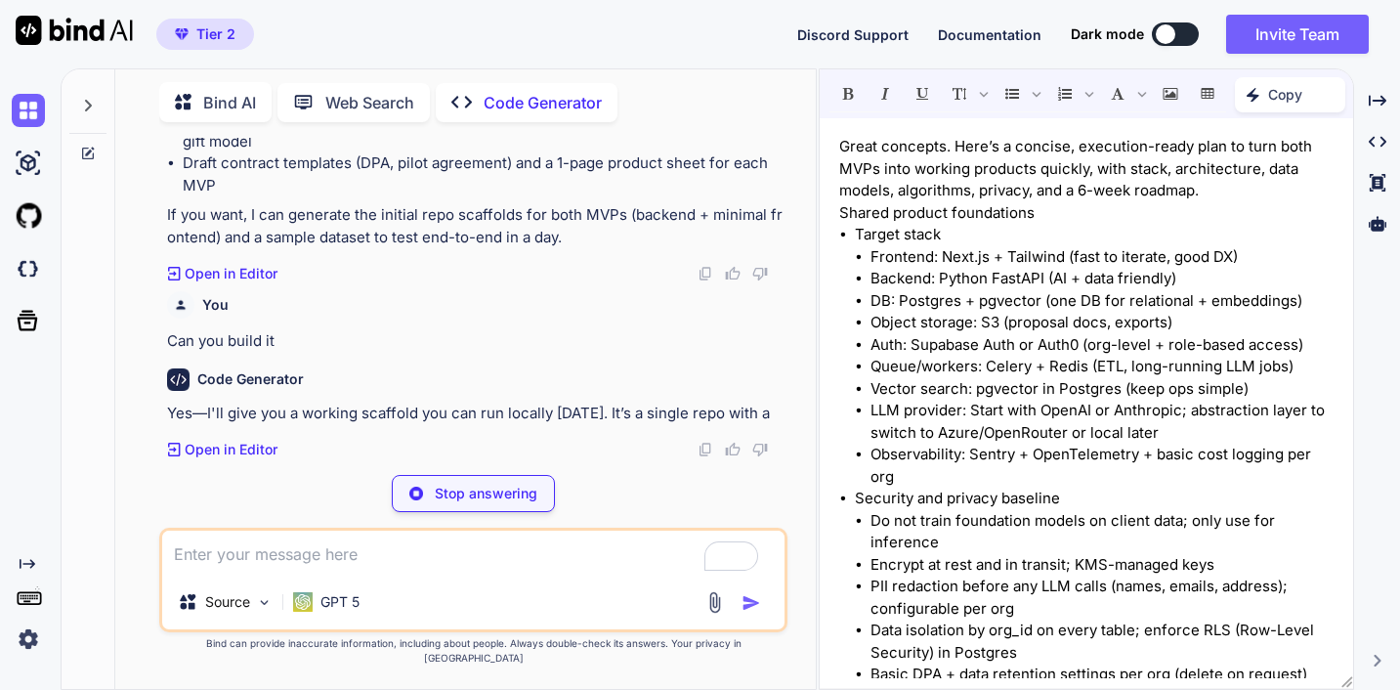
scroll to position [4770, 0]
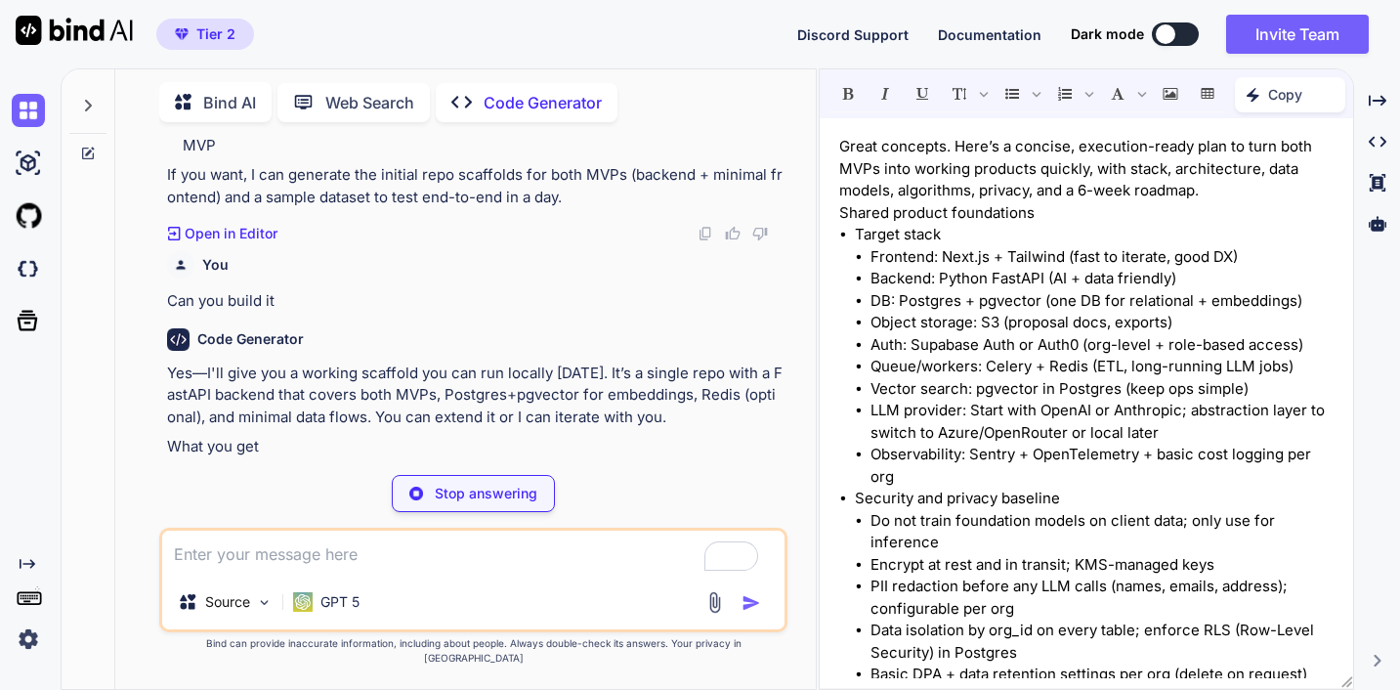
type textarea "x"
